Goal: Task Accomplishment & Management: Manage account settings

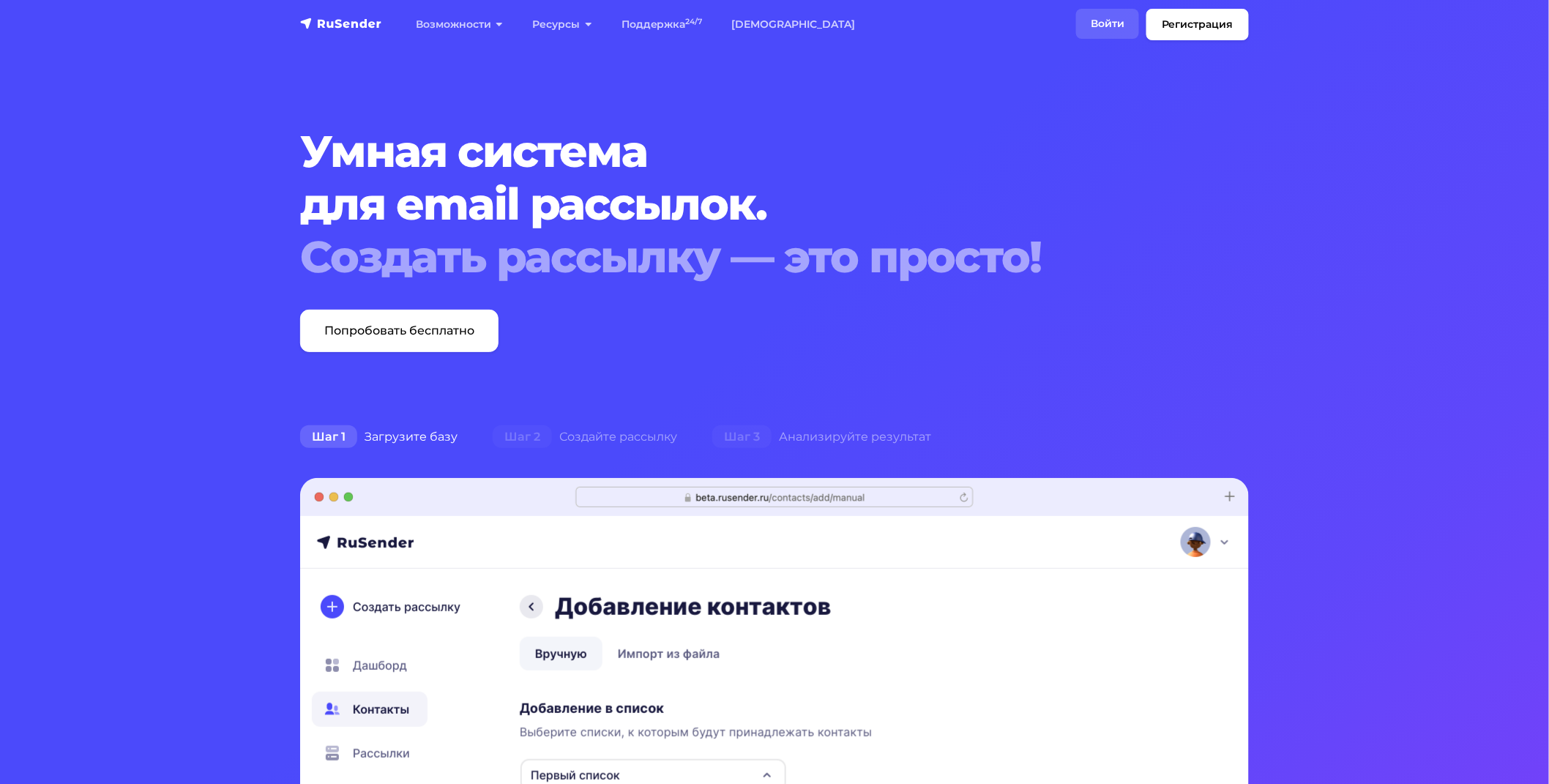
click at [1113, 32] on link "Войти" at bounding box center [1107, 24] width 63 height 30
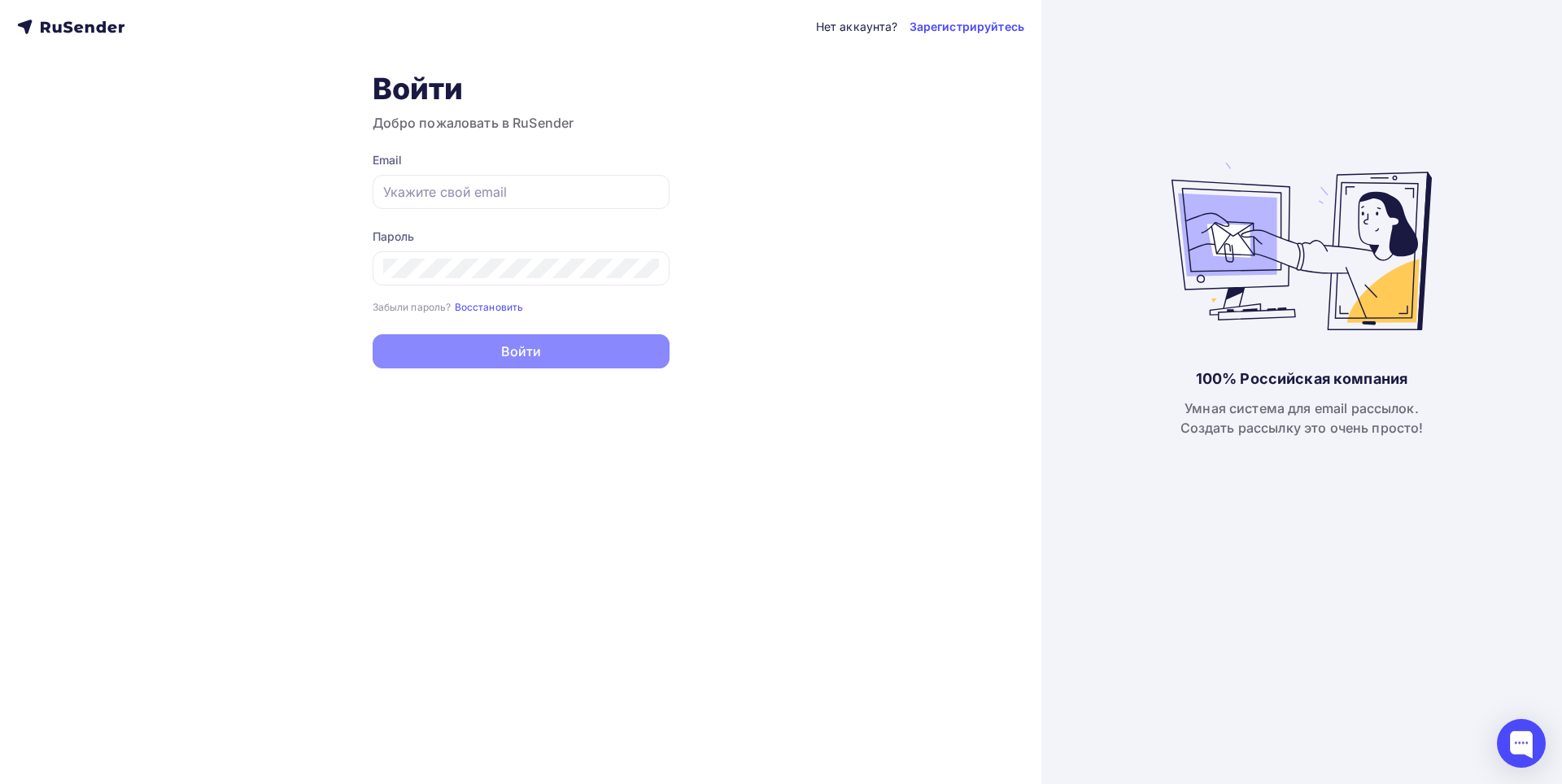
type input "[EMAIL_ADDRESS][DOMAIN_NAME]"
click at [509, 351] on button "Войти" at bounding box center [521, 351] width 297 height 34
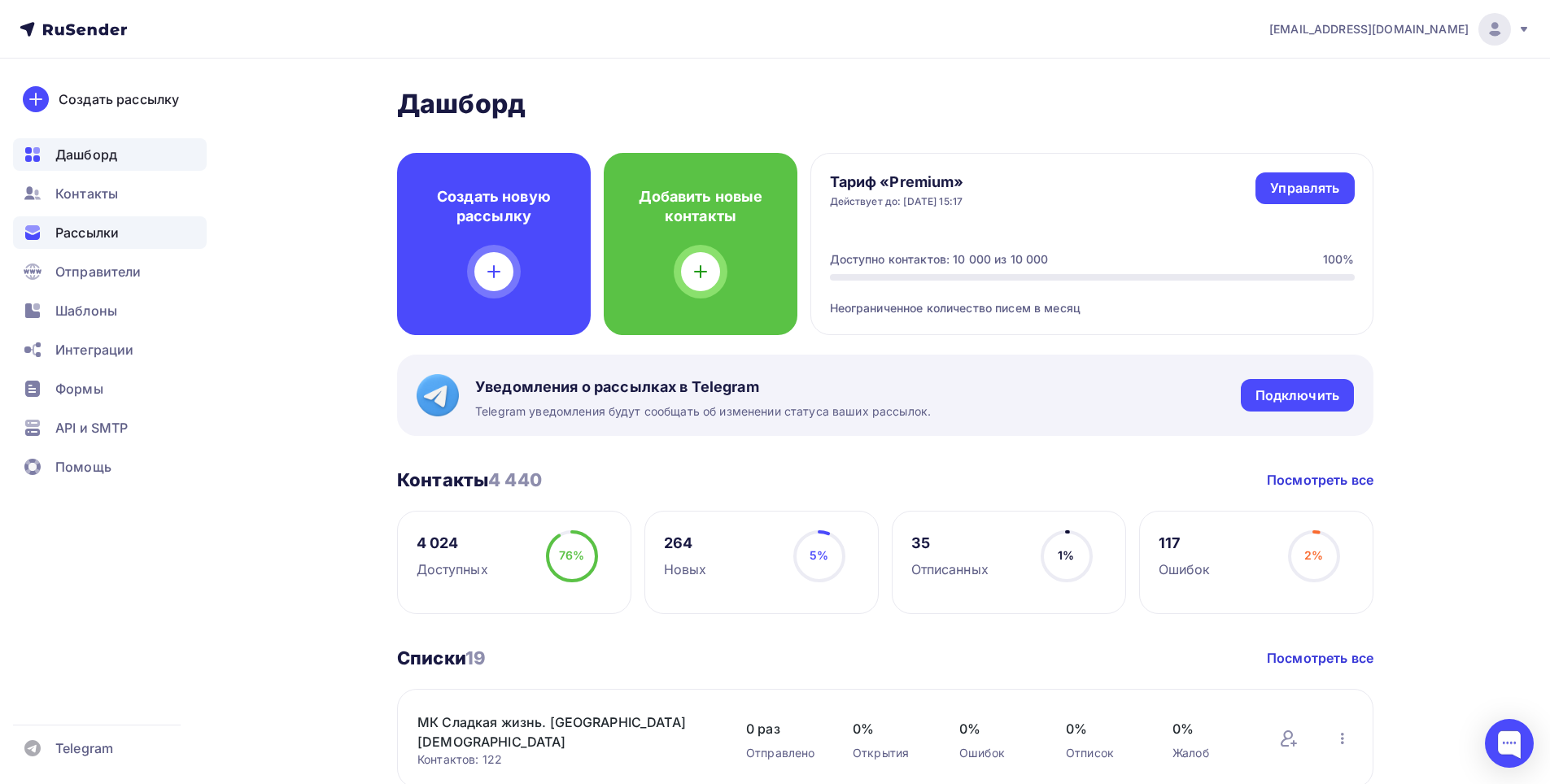
click at [92, 225] on span "Рассылки" at bounding box center [87, 232] width 63 height 19
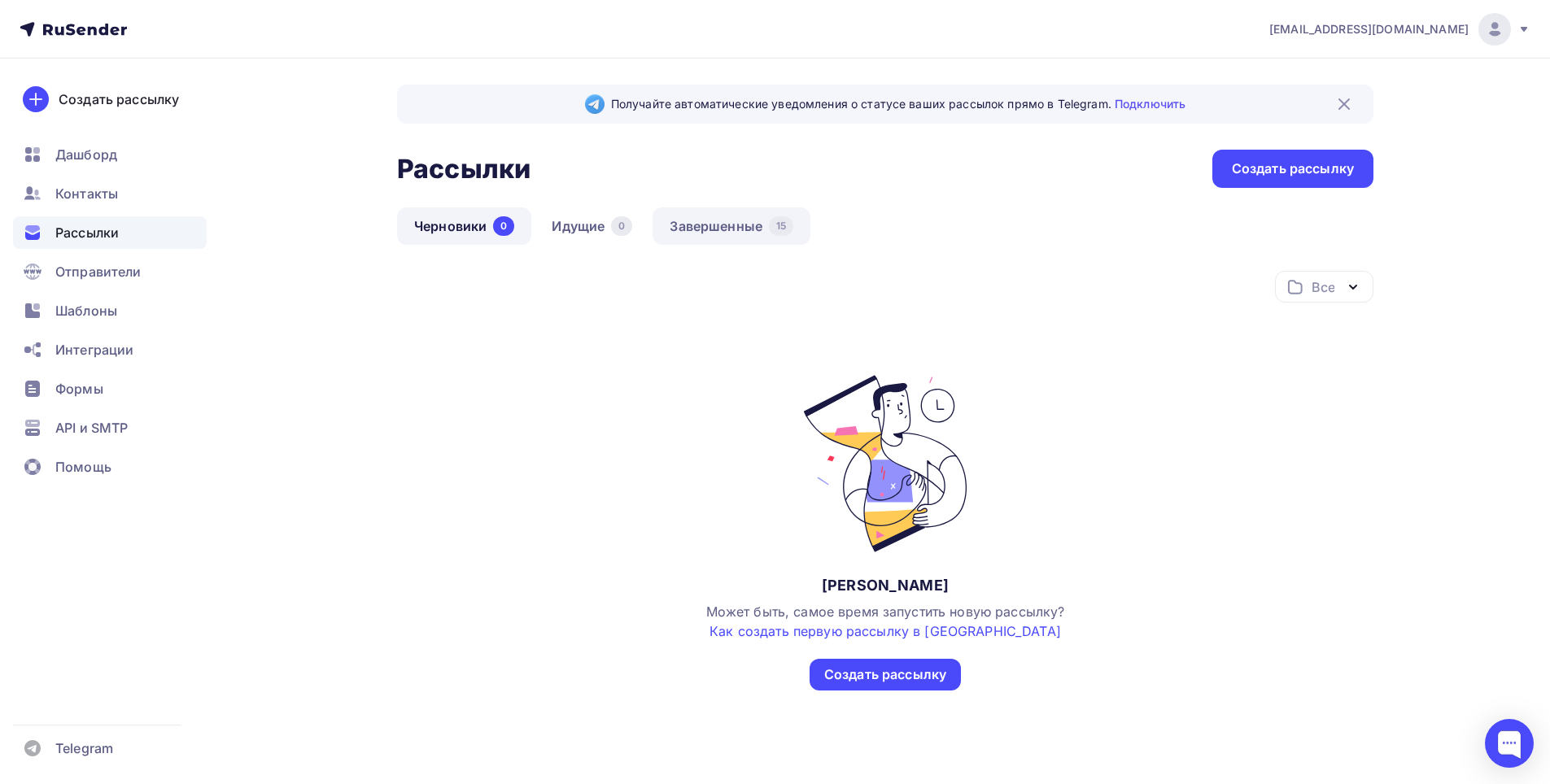
click at [733, 238] on link "Завершенные 15" at bounding box center [732, 225] width 158 height 37
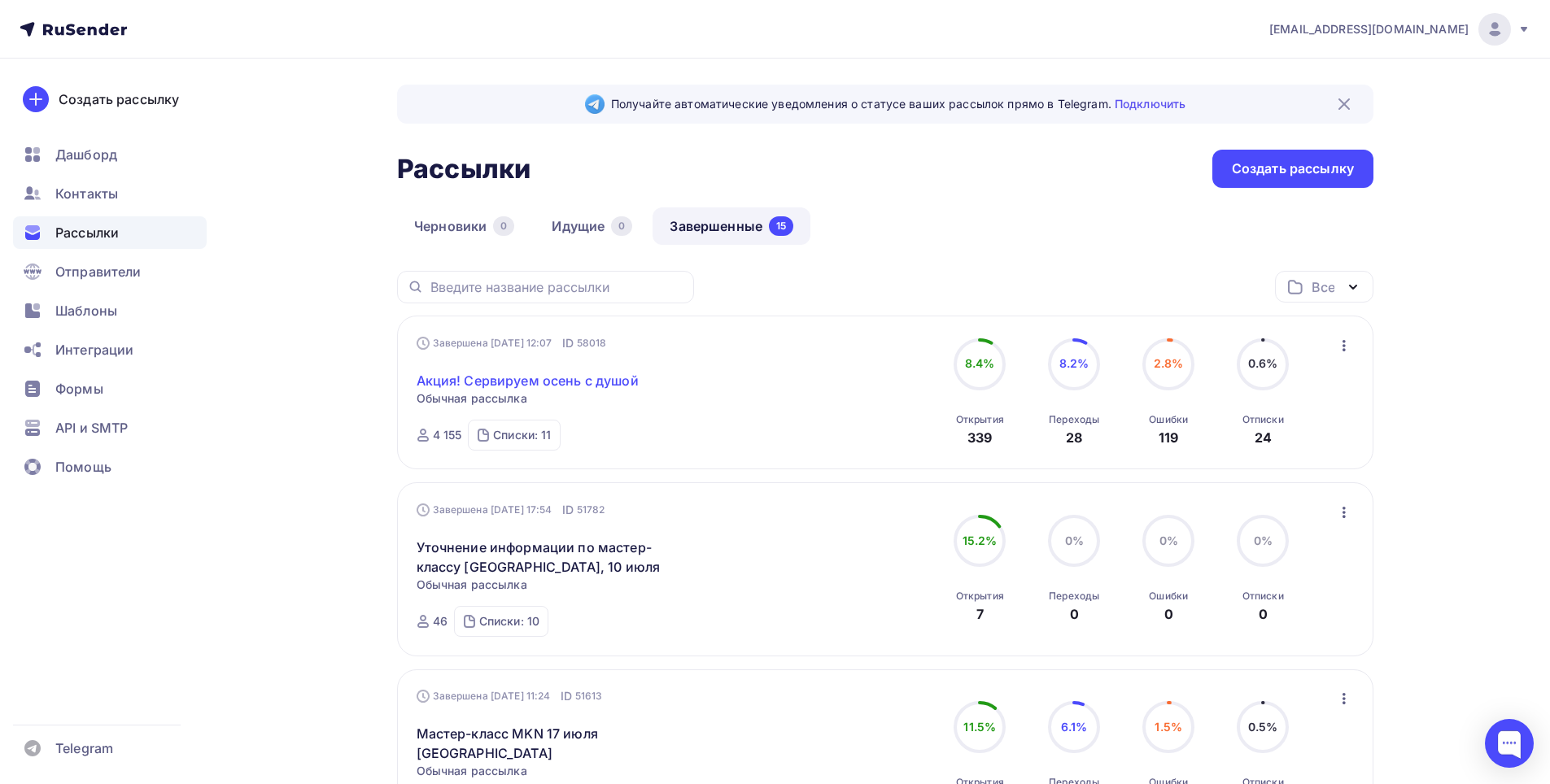
click at [538, 376] on link "Акция! Сервируем осень с душой" at bounding box center [527, 380] width 222 height 19
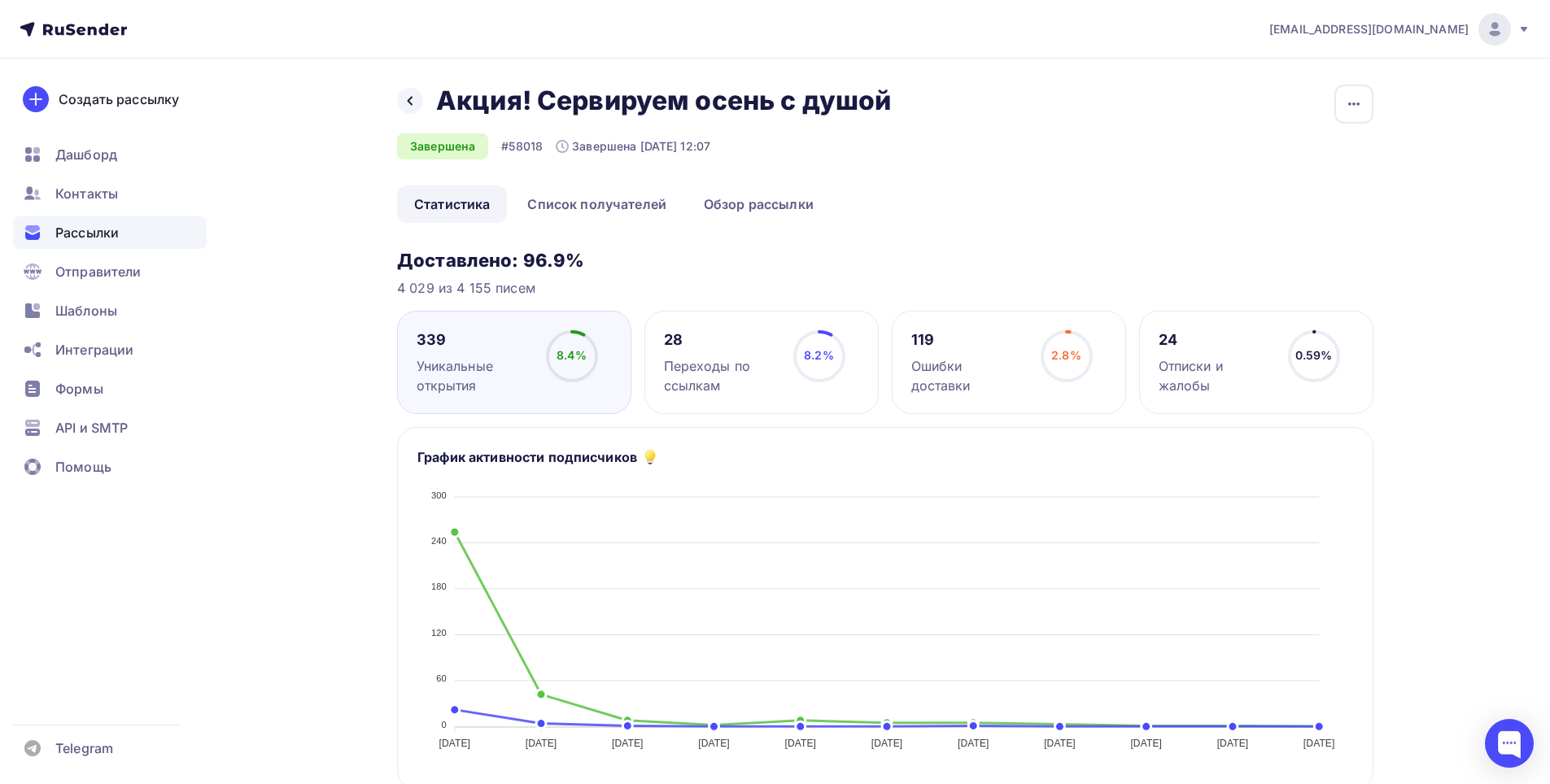
click at [989, 348] on div "119" at bounding box center [969, 339] width 115 height 19
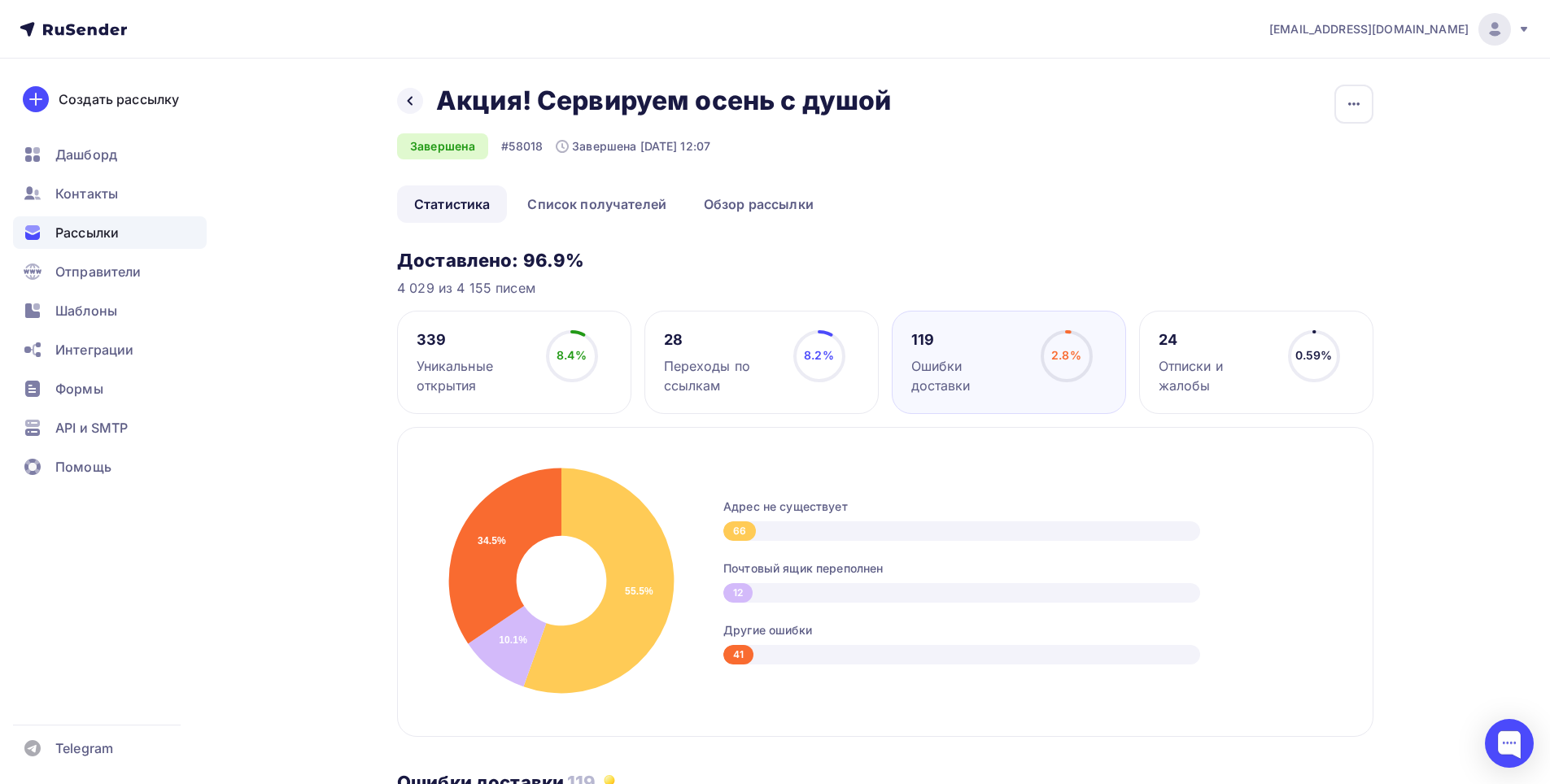
click at [524, 353] on div "339 Уникальные открытия" at bounding box center [474, 362] width 115 height 65
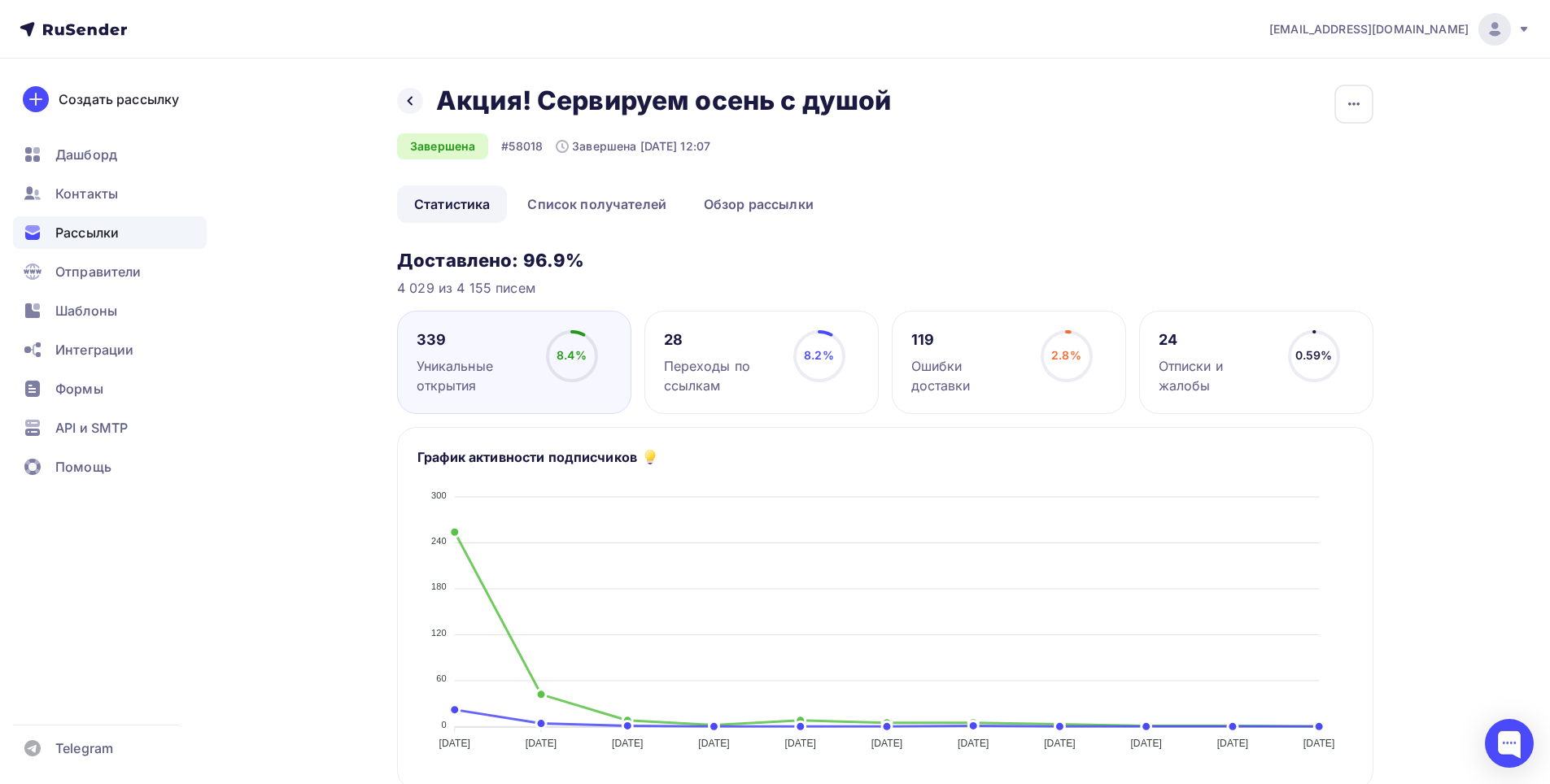
click at [1172, 391] on div "Отписки и жалобы" at bounding box center [1216, 376] width 115 height 39
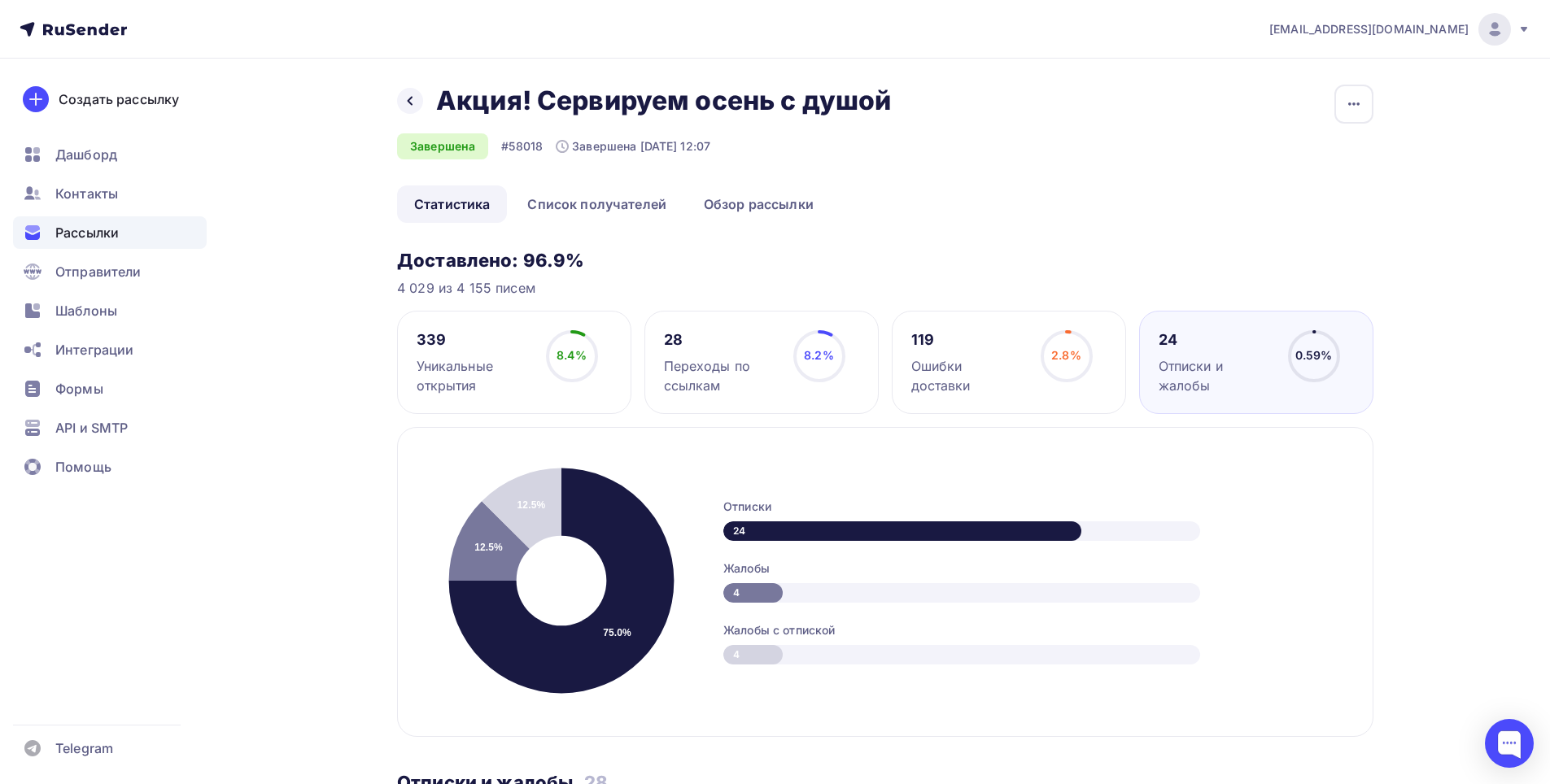
click at [692, 382] on div "Переходы по ссылкам" at bounding box center [721, 376] width 115 height 39
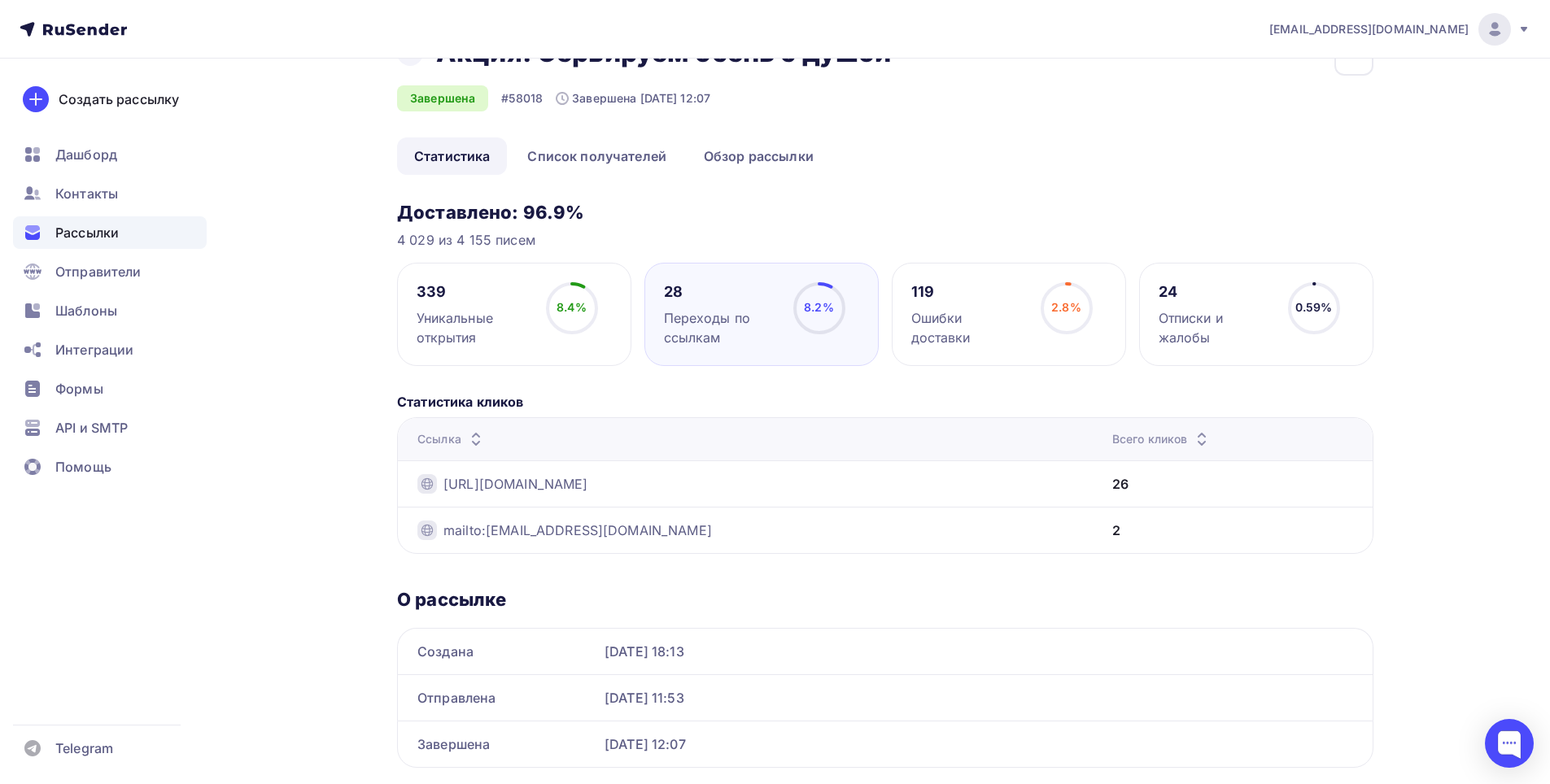
scroll to position [96, 0]
